Goal: Information Seeking & Learning: Learn about a topic

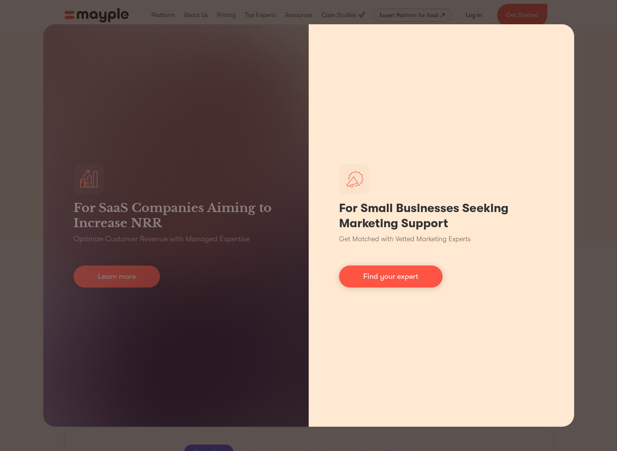
click at [454, 141] on div "For Small Businesses Seeking Marketing Support Get Matched with Vetted Marketin…" at bounding box center [441, 225] width 265 height 402
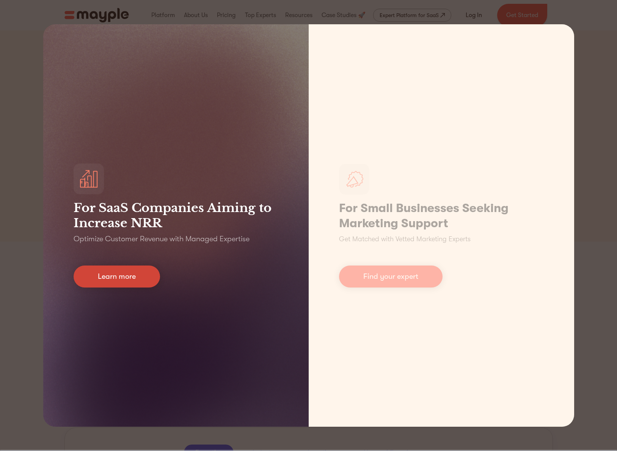
click at [142, 277] on link "Learn more" at bounding box center [117, 276] width 86 height 22
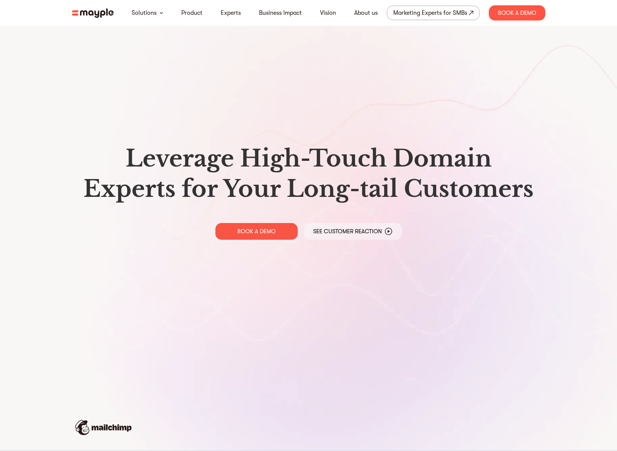
click at [109, 16] on img at bounding box center [93, 12] width 42 height 9
click at [106, 13] on img at bounding box center [93, 12] width 42 height 9
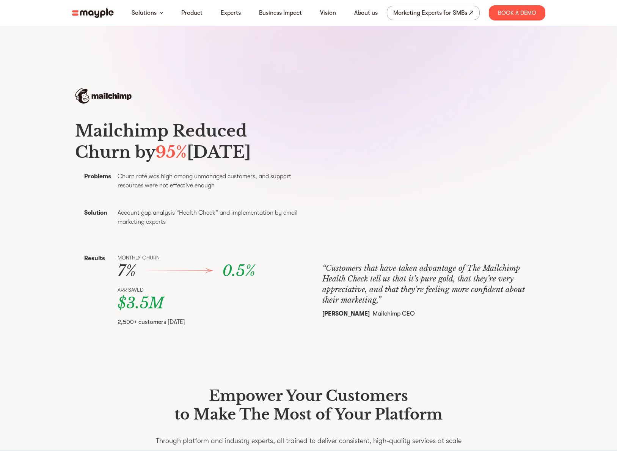
scroll to position [329, 0]
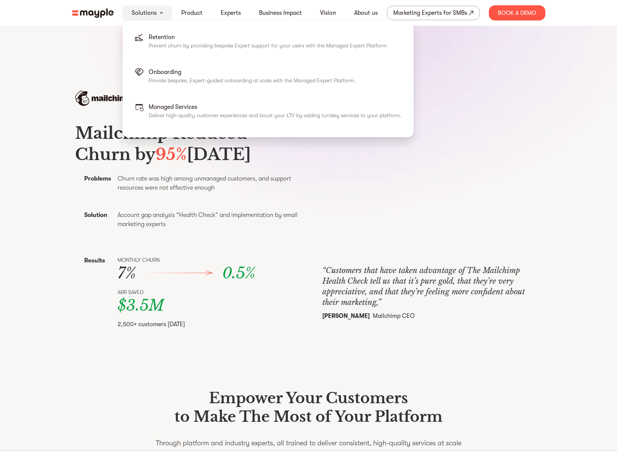
click at [154, 16] on link "Solutions" at bounding box center [144, 12] width 25 height 9
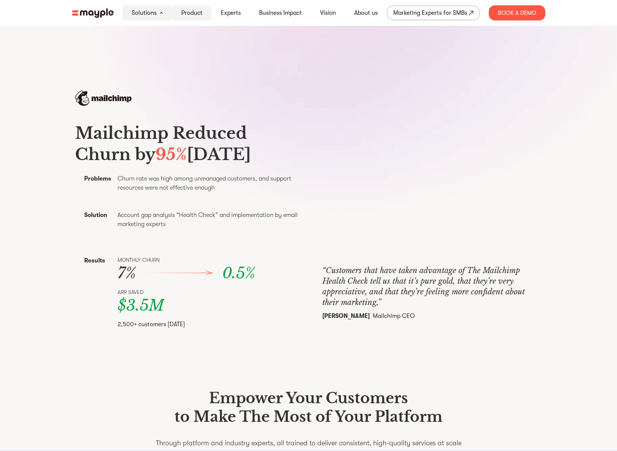
scroll to position [329, 0]
click at [189, 15] on link "Product" at bounding box center [191, 12] width 21 height 9
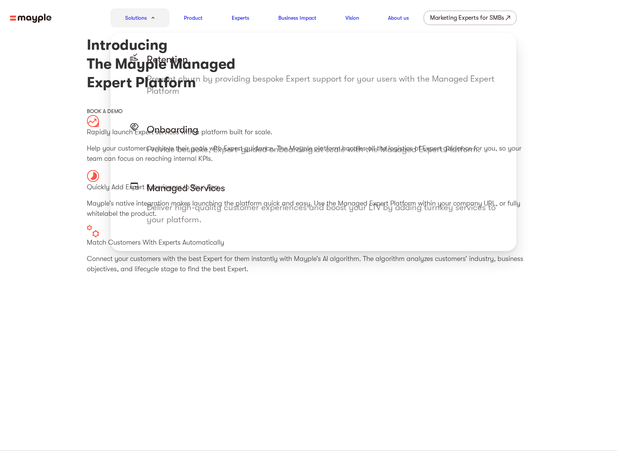
click at [153, 16] on div "Solutions" at bounding box center [139, 17] width 59 height 19
click at [138, 20] on link "Solutions" at bounding box center [136, 17] width 22 height 9
